Goal: Ask a question

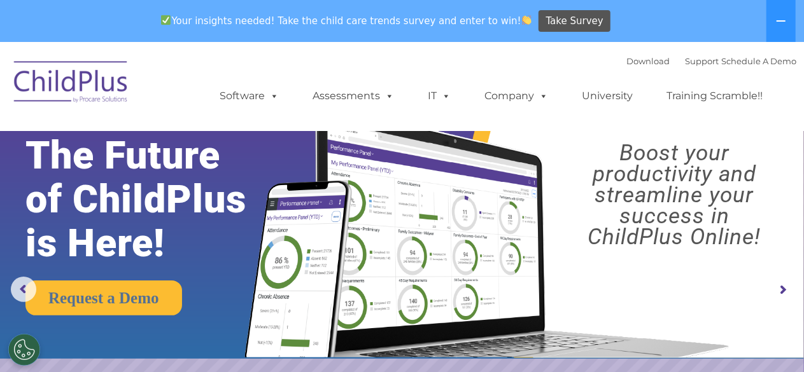
select select "MEDIUM"
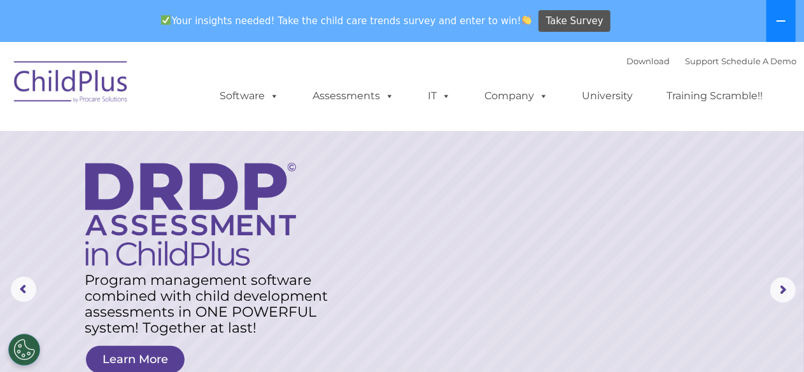
click at [772, 27] on button at bounding box center [781, 21] width 29 height 42
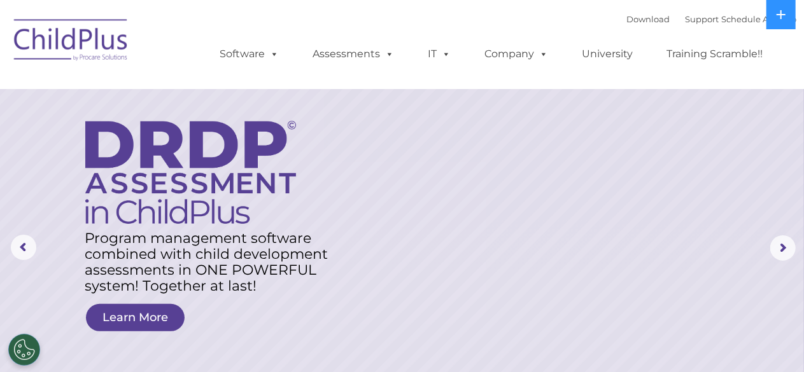
click at [77, 45] on img at bounding box center [71, 42] width 127 height 64
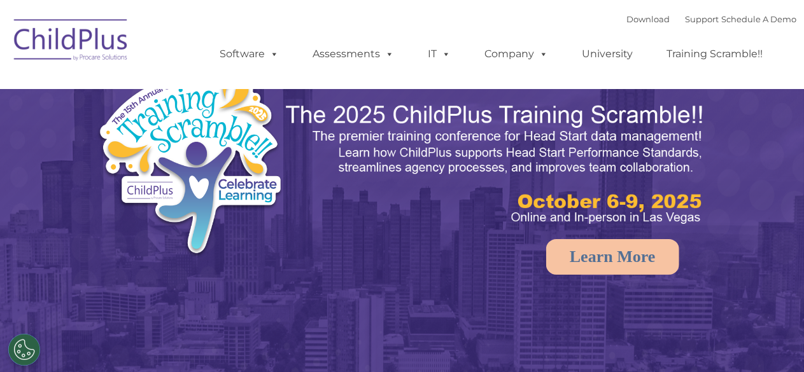
select select "MEDIUM"
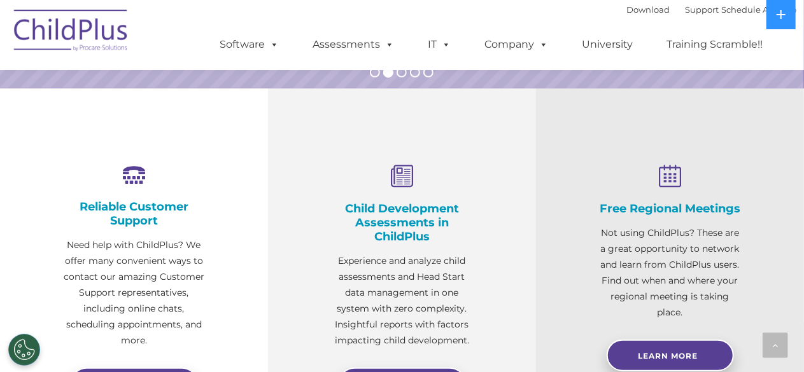
scroll to position [422, 0]
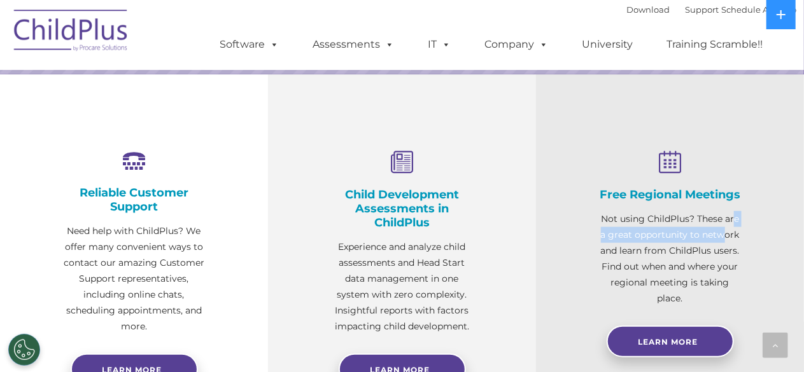
drag, startPoint x: 730, startPoint y: 240, endPoint x: 725, endPoint y: 253, distance: 14.1
click at [725, 253] on p "Not using ChildPlus? These are a great opportunity to network and learn from Ch…" at bounding box center [670, 259] width 141 height 96
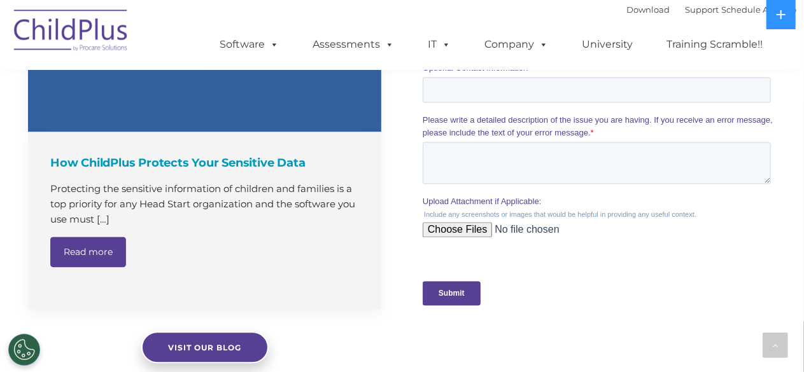
scroll to position [1208, 0]
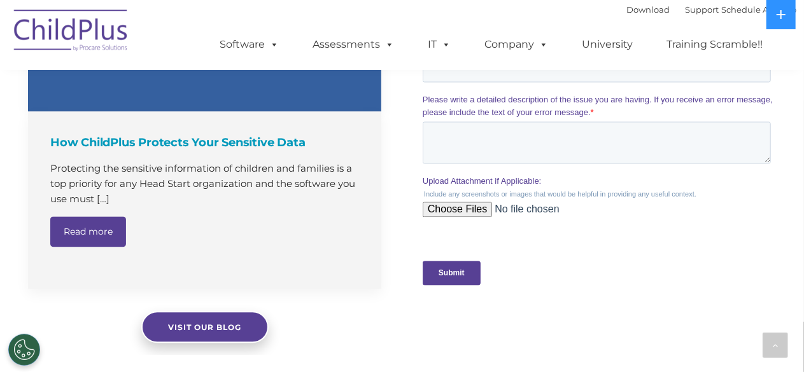
drag, startPoint x: 767, startPoint y: 247, endPoint x: 748, endPoint y: 288, distance: 45.3
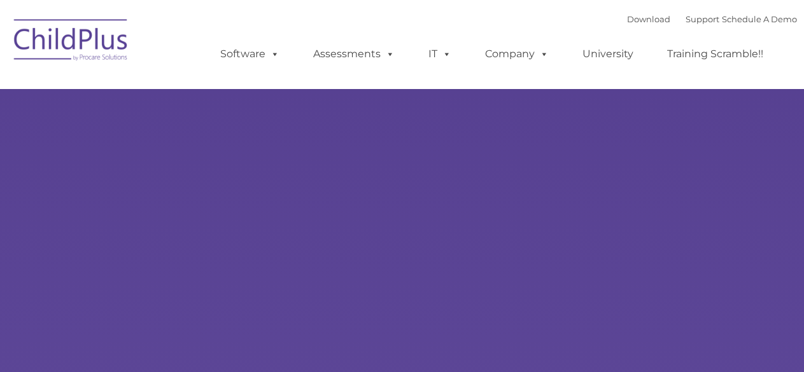
type input ""
